Goal: Contribute content: Add original content to the website for others to see

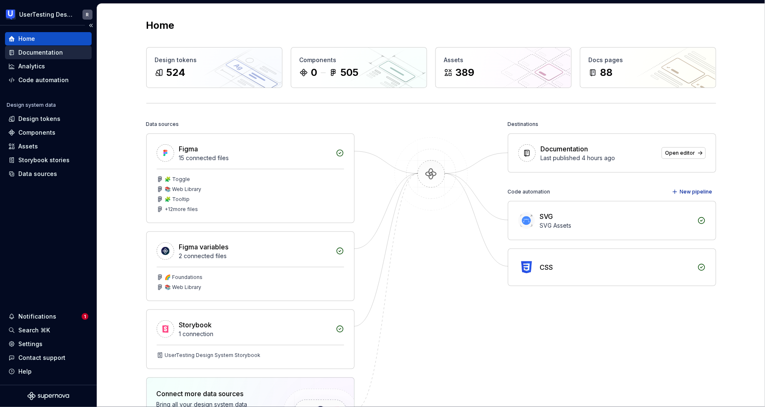
click at [22, 54] on div "Documentation" at bounding box center [40, 52] width 45 height 8
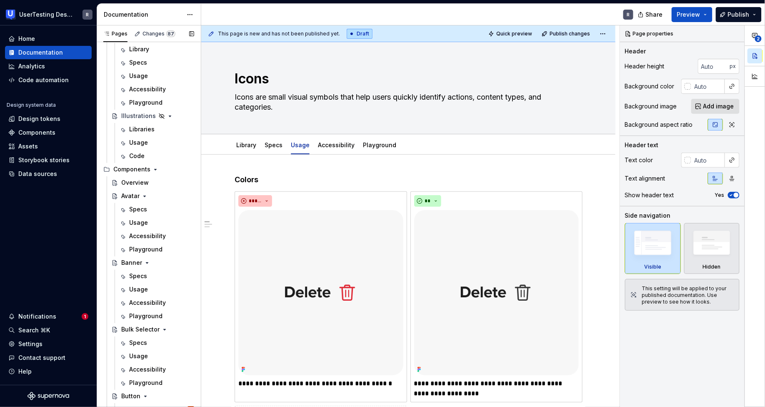
scroll to position [605, 0]
click at [143, 196] on icon "Page tree" at bounding box center [144, 195] width 7 height 7
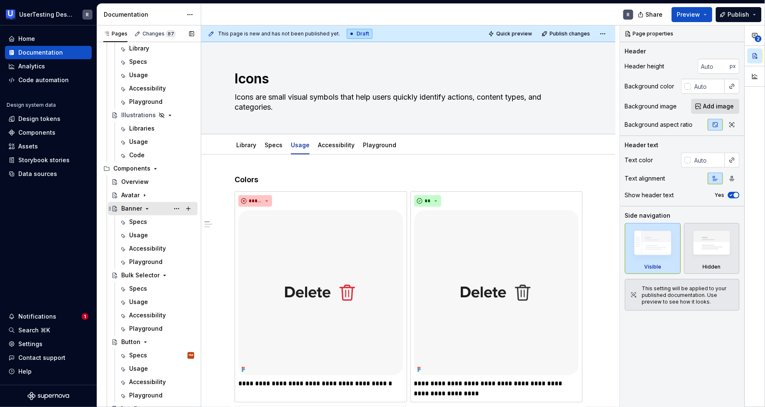
click at [144, 209] on icon "Page tree" at bounding box center [147, 208] width 7 height 7
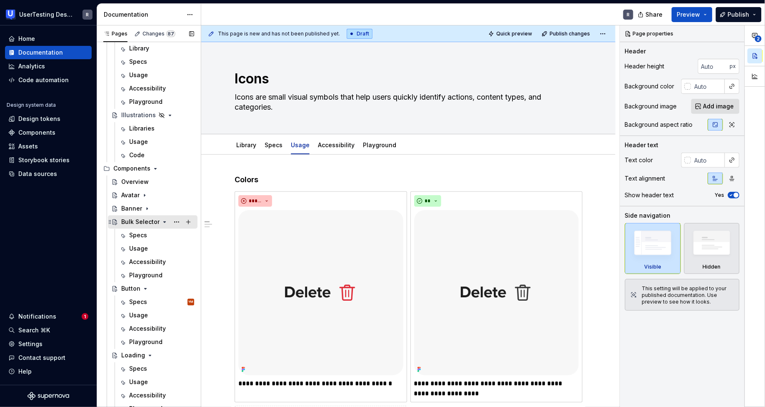
click at [164, 222] on icon "Page tree" at bounding box center [165, 222] width 2 height 1
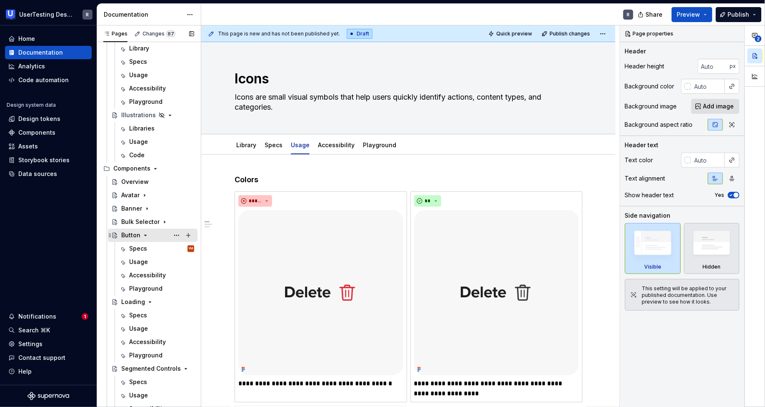
click at [145, 233] on icon "Page tree" at bounding box center [145, 235] width 7 height 7
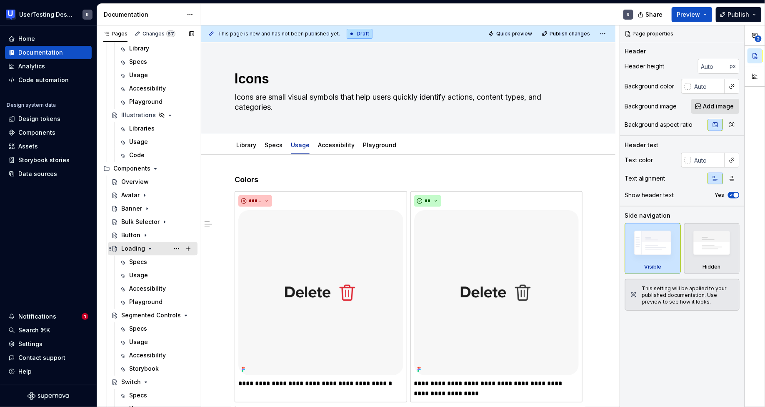
click at [147, 248] on icon "Page tree" at bounding box center [150, 248] width 7 height 7
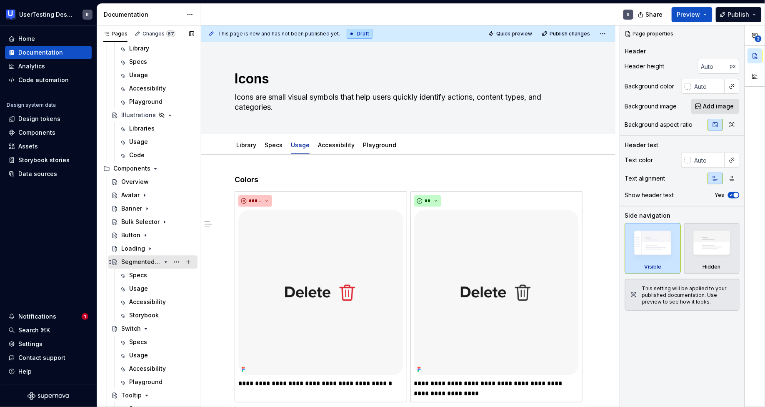
click at [165, 262] on icon "Page tree" at bounding box center [166, 262] width 2 height 1
click at [145, 273] on icon "Page tree" at bounding box center [146, 275] width 7 height 7
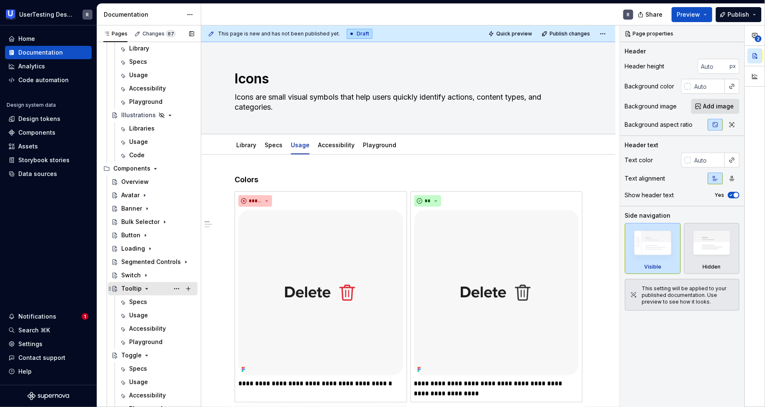
click at [148, 286] on icon "Page tree" at bounding box center [146, 288] width 7 height 7
click at [146, 302] on icon "Page tree" at bounding box center [146, 302] width 7 height 7
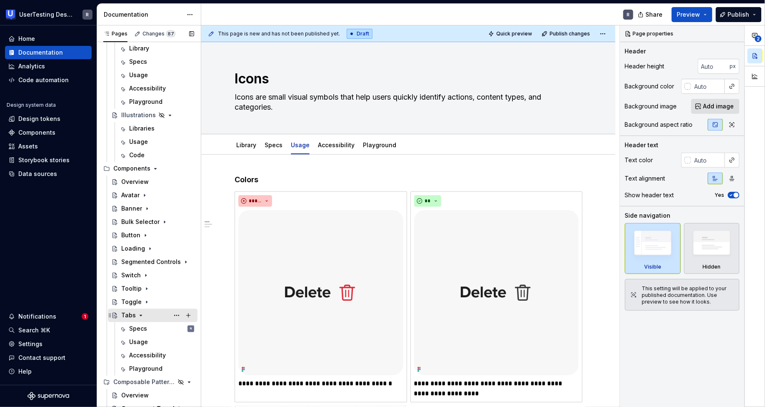
click at [142, 315] on icon "Page tree" at bounding box center [141, 315] width 7 height 7
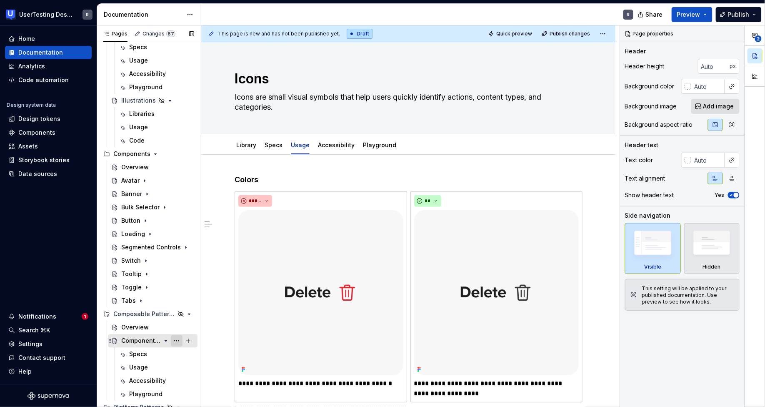
scroll to position [621, 0]
click at [173, 339] on button "Page tree" at bounding box center [177, 340] width 12 height 12
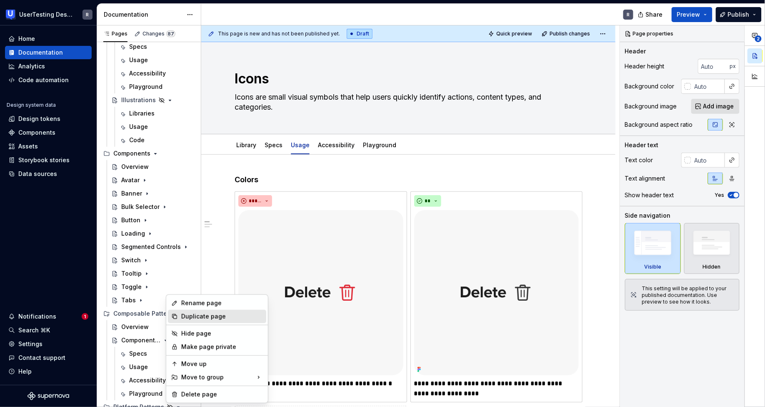
click at [182, 313] on div "Duplicate page" at bounding box center [222, 316] width 82 height 8
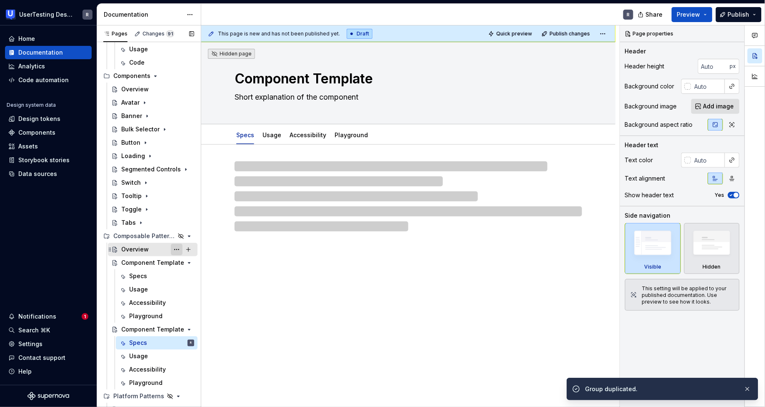
scroll to position [699, 0]
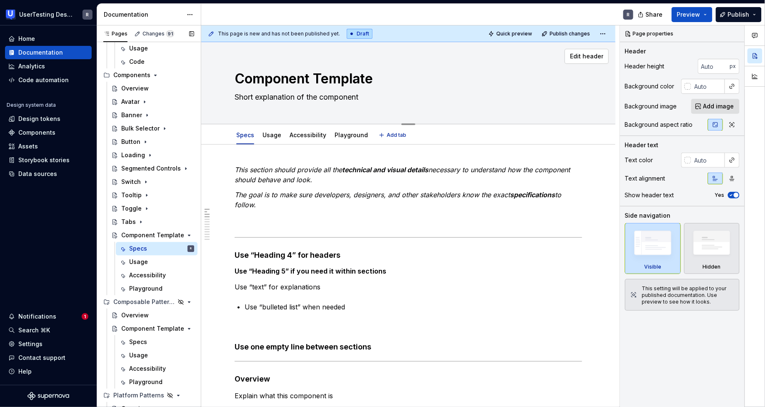
click at [278, 77] on textarea "Component Template" at bounding box center [407, 79] width 348 height 20
type textarea "*"
type textarea "S"
type textarea "*"
type textarea "Sl"
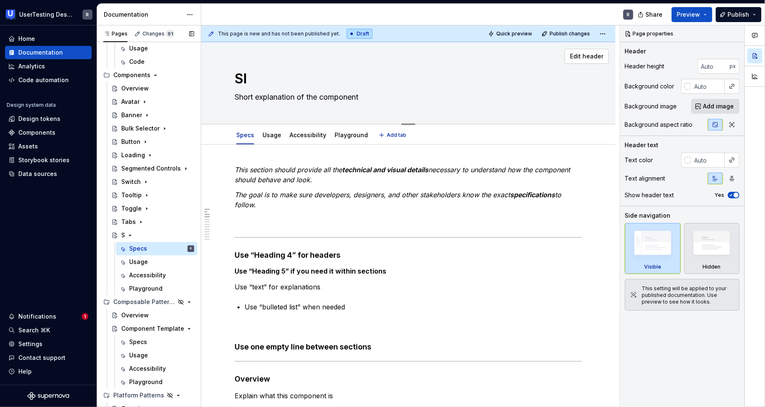
type textarea "*"
type textarea "Sli"
type textarea "*"
type textarea "Slid"
type textarea "*"
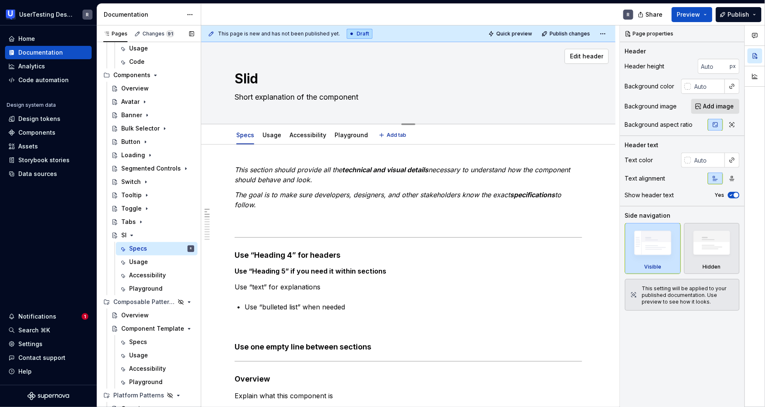
type textarea "Slide"
type textarea "*"
type textarea "Slider"
type textarea "*"
type textarea "Slider"
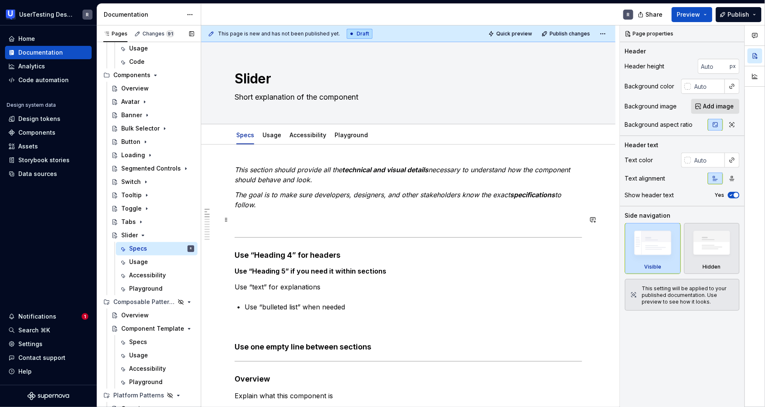
click at [412, 218] on p at bounding box center [409, 220] width 348 height 10
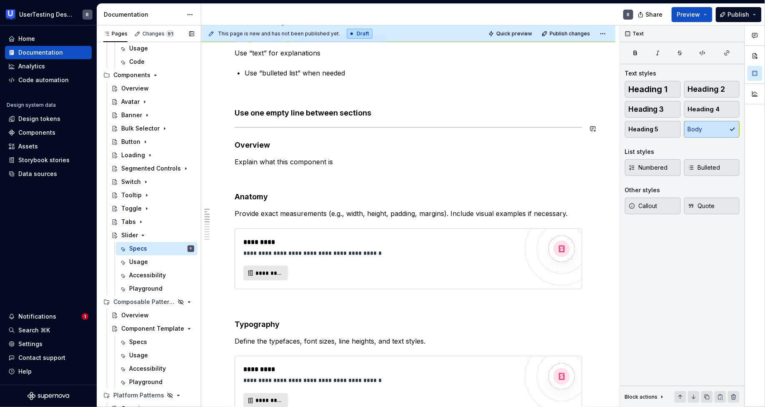
scroll to position [234, 0]
click at [144, 236] on icon "Page tree" at bounding box center [143, 235] width 7 height 7
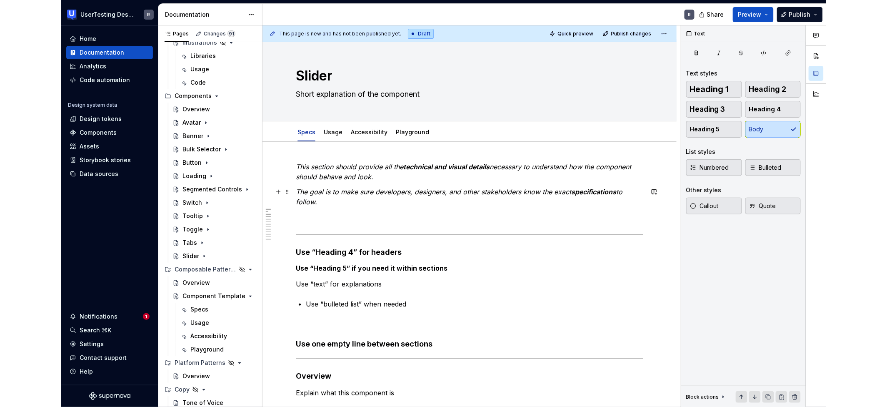
scroll to position [0, 0]
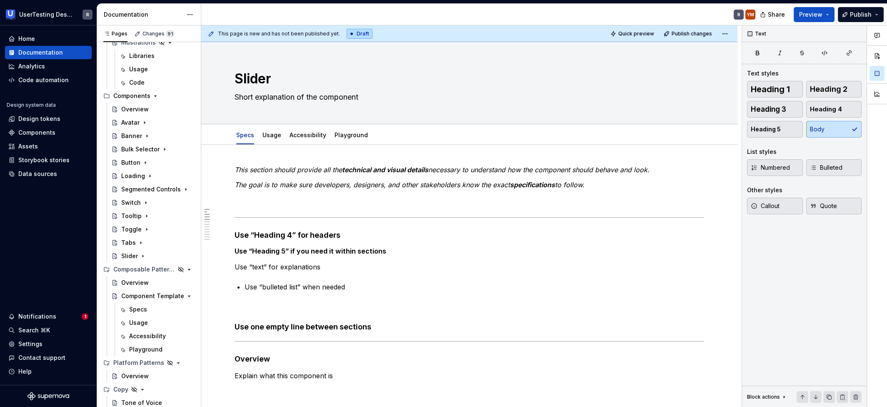
type textarea "*"
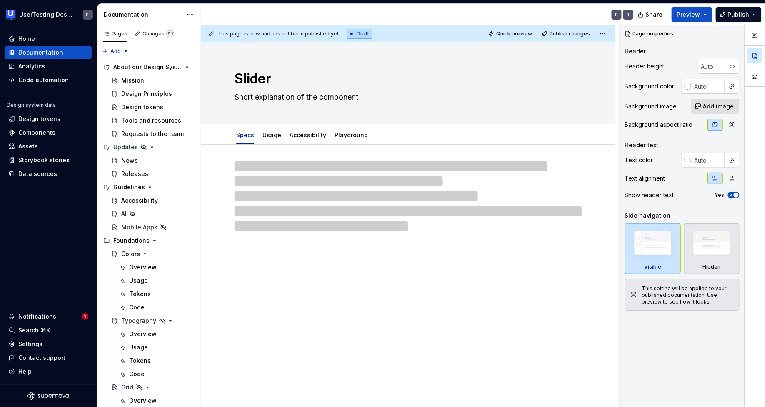
type textarea "*"
